Goal: Information Seeking & Learning: Understand process/instructions

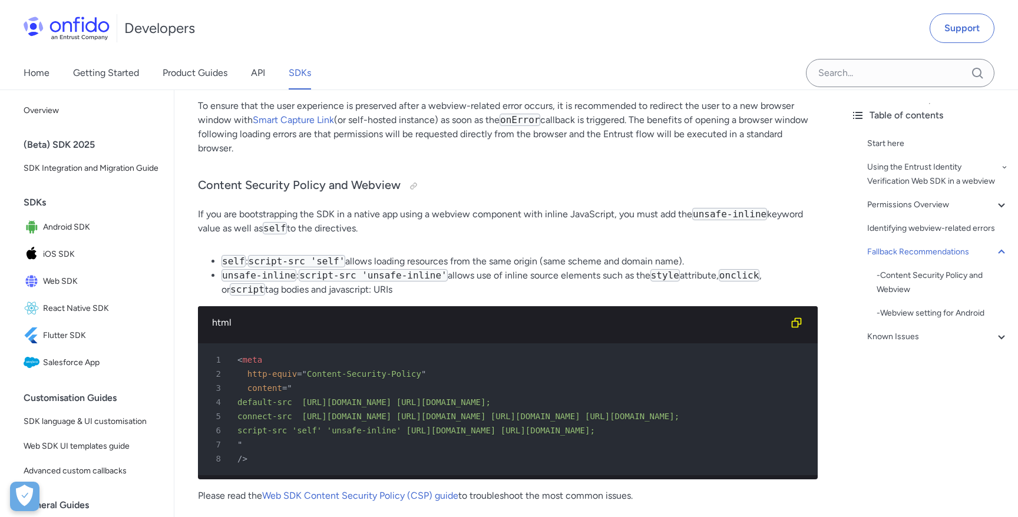
scroll to position [1906, 0]
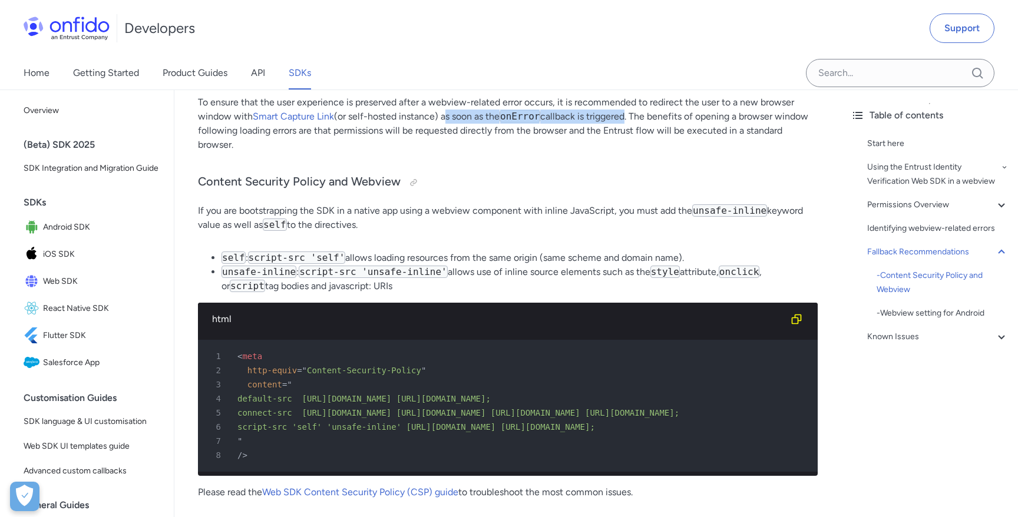
drag, startPoint x: 445, startPoint y: 134, endPoint x: 630, endPoint y: 136, distance: 185.1
click at [630, 136] on p "To ensure that the user experience is preserved after a webview-related error o…" at bounding box center [508, 123] width 620 height 57
drag, startPoint x: 638, startPoint y: 133, endPoint x: 651, endPoint y: 160, distance: 29.8
click at [651, 152] on p "To ensure that the user experience is preserved after a webview-related error o…" at bounding box center [508, 123] width 620 height 57
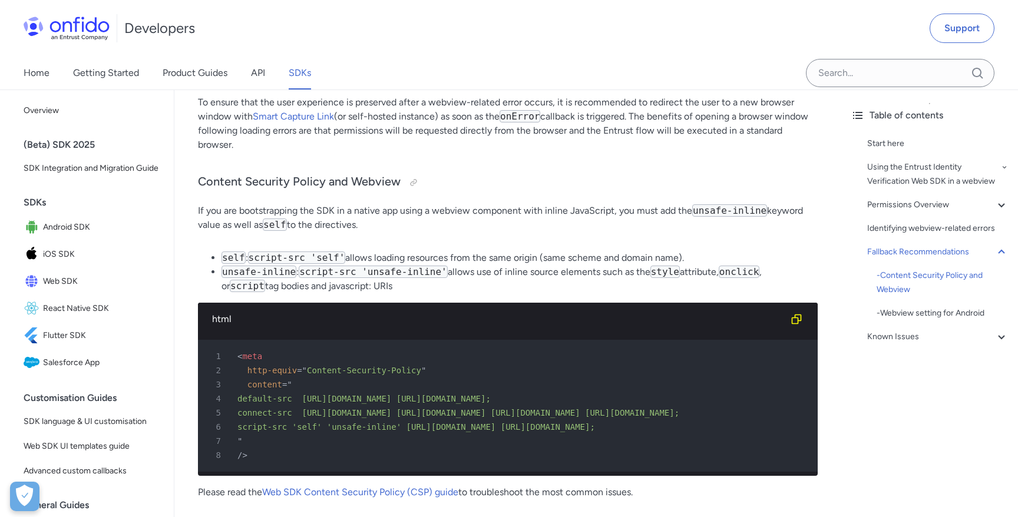
click at [472, 145] on p "To ensure that the user experience is preserved after a webview-related error o…" at bounding box center [508, 123] width 620 height 57
click at [281, 122] on link "Smart Capture Link" at bounding box center [293, 116] width 81 height 11
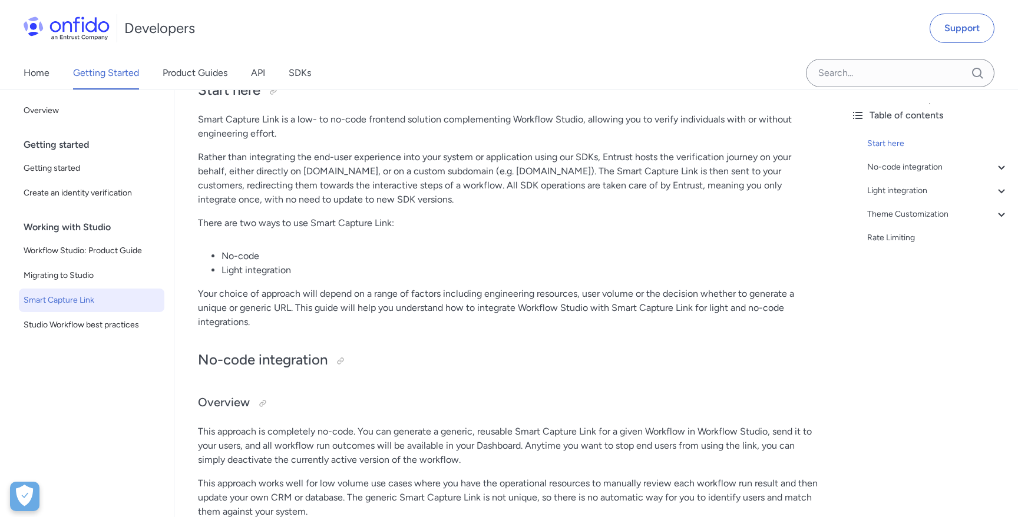
scroll to position [87, 0]
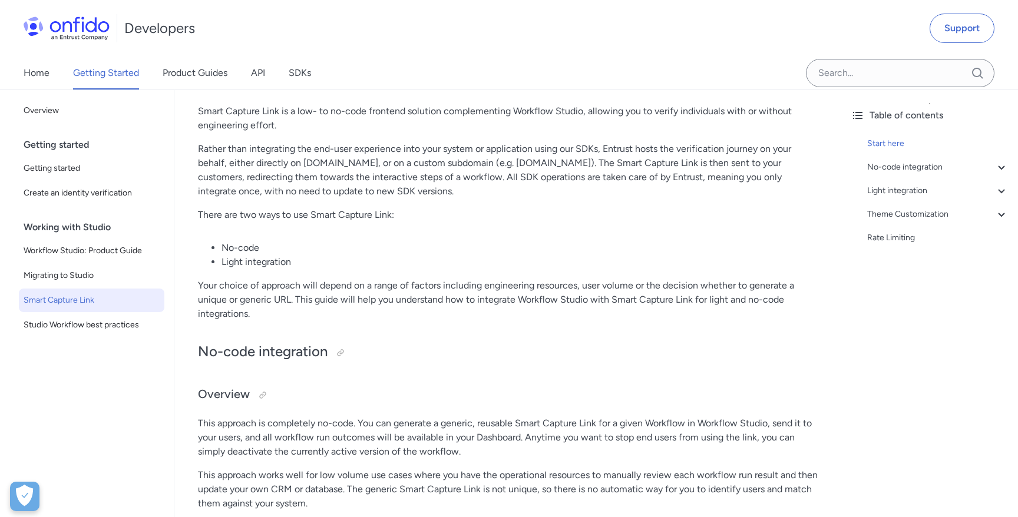
drag, startPoint x: 245, startPoint y: 178, endPoint x: 471, endPoint y: 195, distance: 226.4
click at [471, 195] on p "Rather than integrating the end-user experience into your system or application…" at bounding box center [508, 170] width 620 height 57
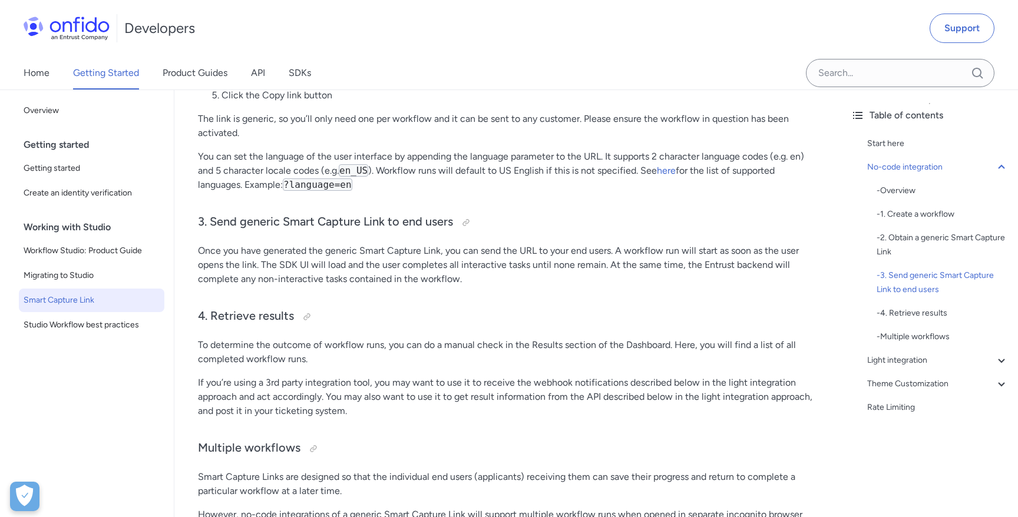
scroll to position [790, 0]
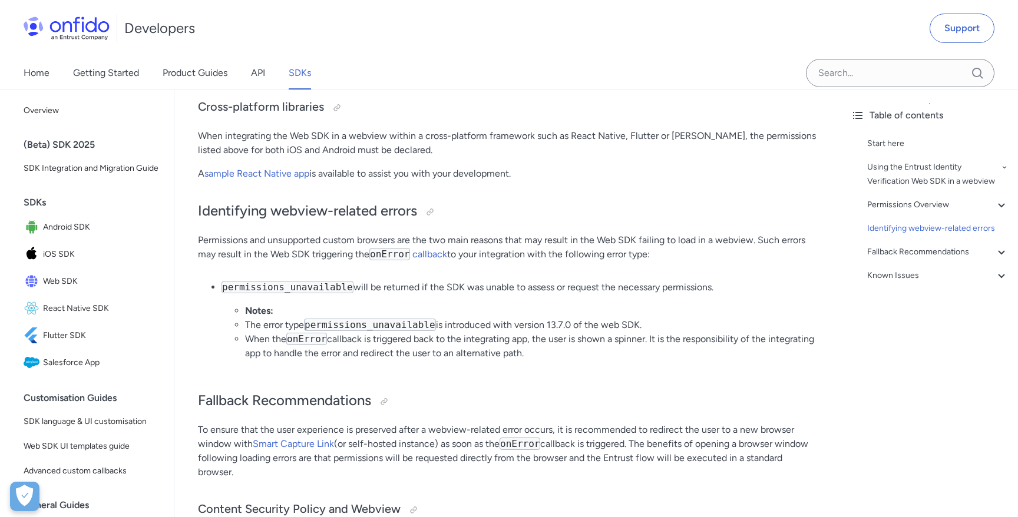
scroll to position [1559, 0]
